Goal: Task Accomplishment & Management: Manage account settings

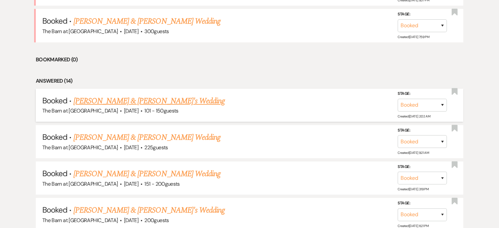
scroll to position [394, 0]
click at [144, 135] on link "[PERSON_NAME] & [PERSON_NAME] Wedding" at bounding box center [147, 137] width 147 height 12
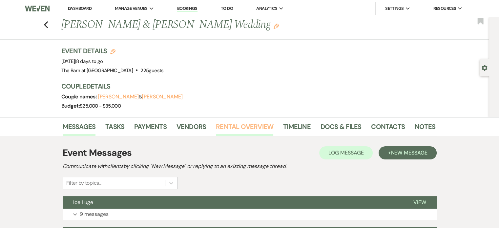
click at [241, 125] on link "Rental Overview" at bounding box center [244, 129] width 57 height 14
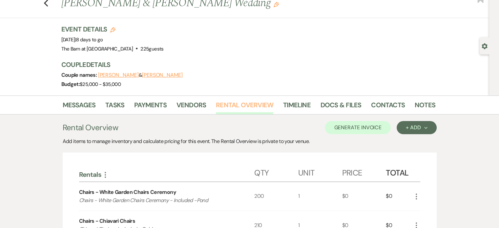
scroll to position [33, 0]
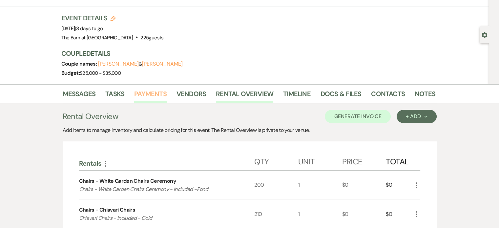
click at [156, 92] on link "Payments" at bounding box center [150, 96] width 33 height 14
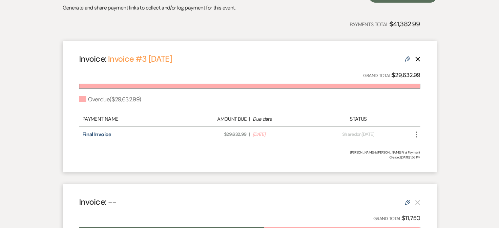
scroll to position [164, 0]
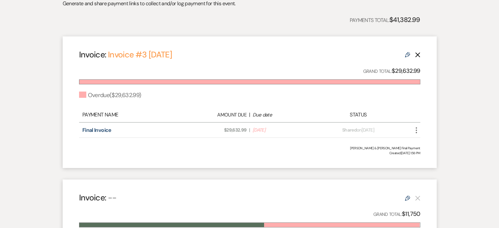
click at [416, 132] on icon "More" at bounding box center [417, 130] width 8 height 8
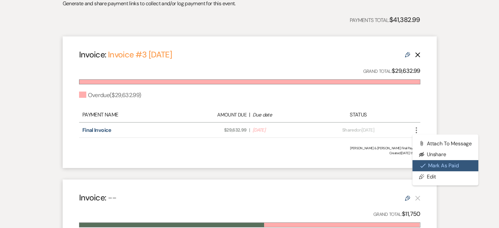
click at [432, 164] on button "Check [PERSON_NAME] [PERSON_NAME] as Paid" at bounding box center [446, 165] width 66 height 11
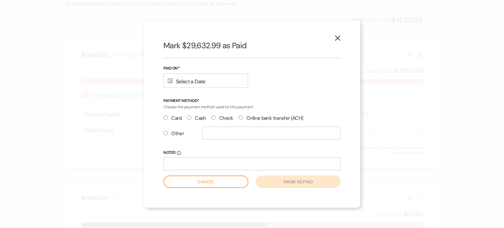
click at [199, 78] on div "Calendar Select a Date Expand" at bounding box center [206, 81] width 85 height 14
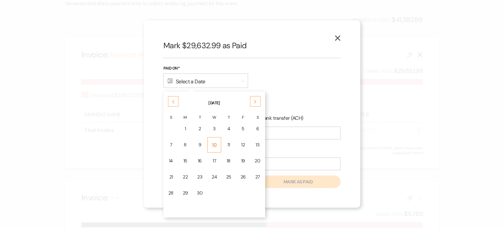
click at [215, 145] on td "10" at bounding box center [215, 144] width 14 height 15
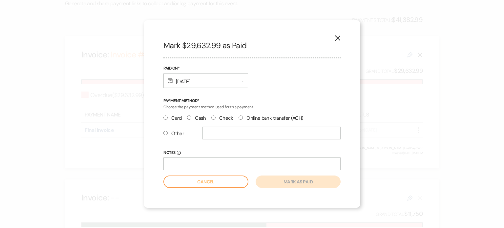
click at [189, 119] on input "Cash" at bounding box center [189, 118] width 4 height 4
radio input "true"
click at [280, 184] on button "Mark as paid" at bounding box center [298, 182] width 85 height 12
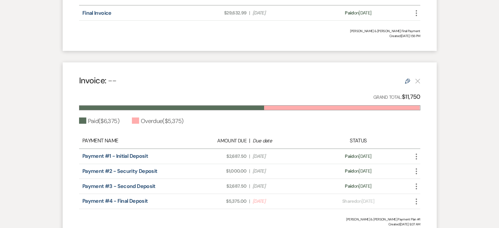
scroll to position [296, 0]
